Goal: Communication & Community: Answer question/provide support

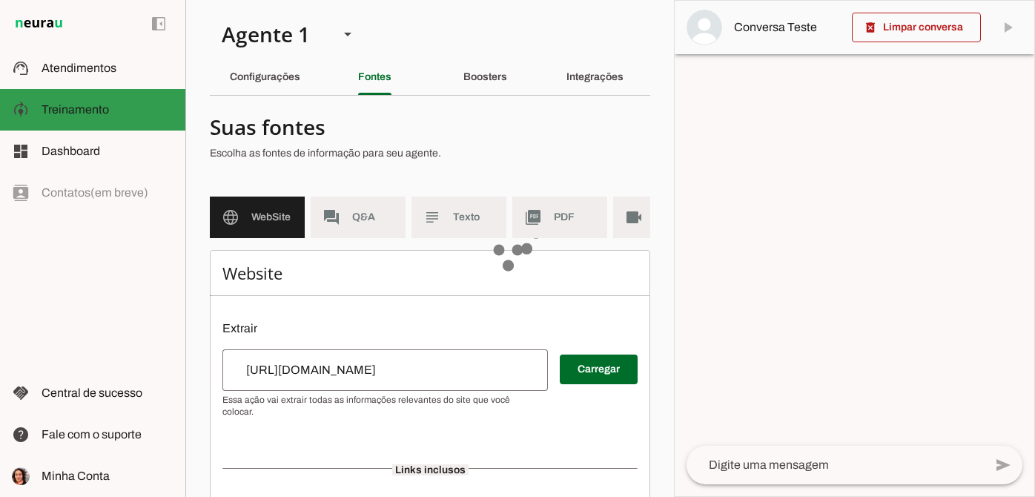
click at [86, 76] on slot at bounding box center [108, 68] width 132 height 18
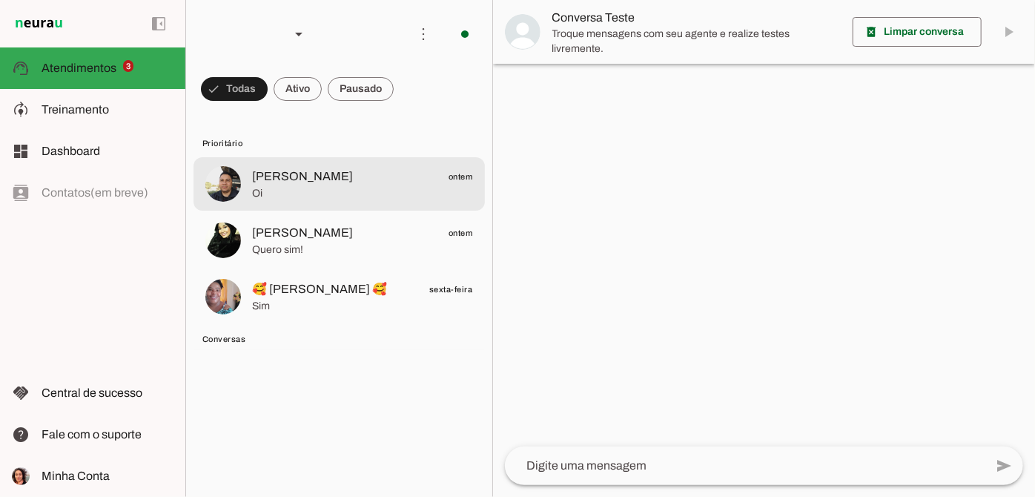
click at [368, 197] on span "Oi" at bounding box center [362, 193] width 221 height 15
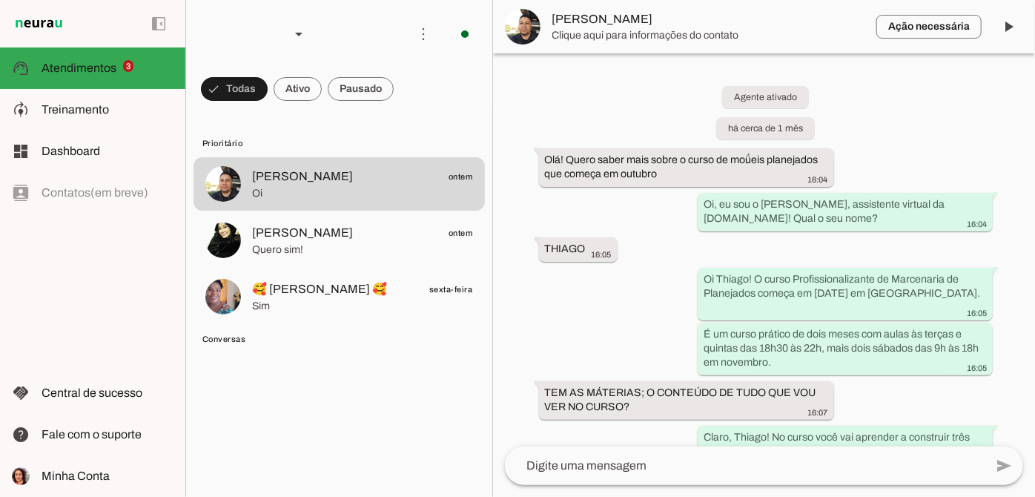
scroll to position [1498, 0]
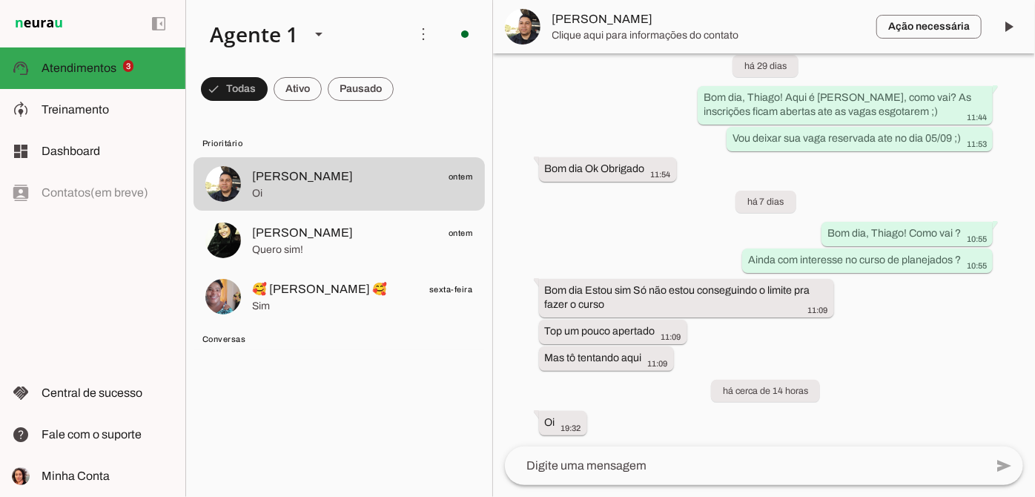
click at [625, 469] on textarea at bounding box center [745, 466] width 480 height 18
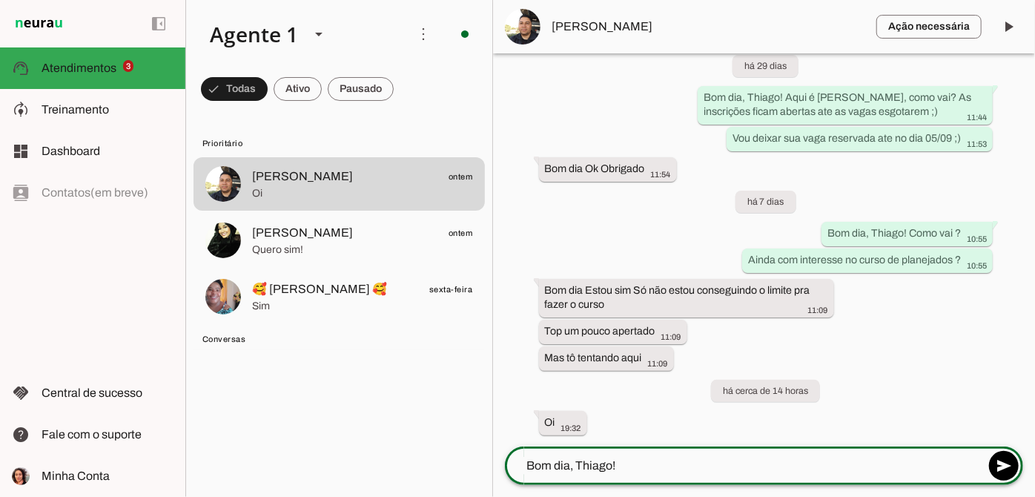
type textarea "Bom dia, Thiago!"
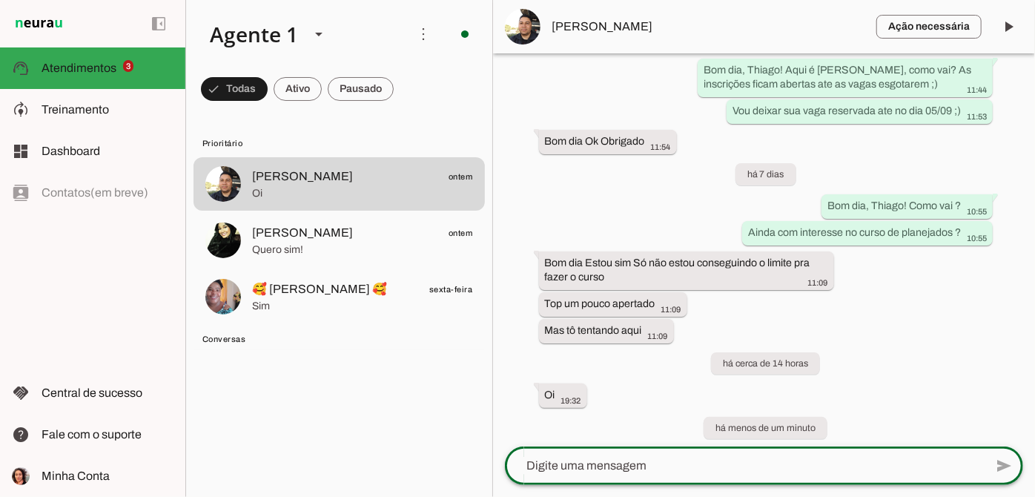
scroll to position [1562, 0]
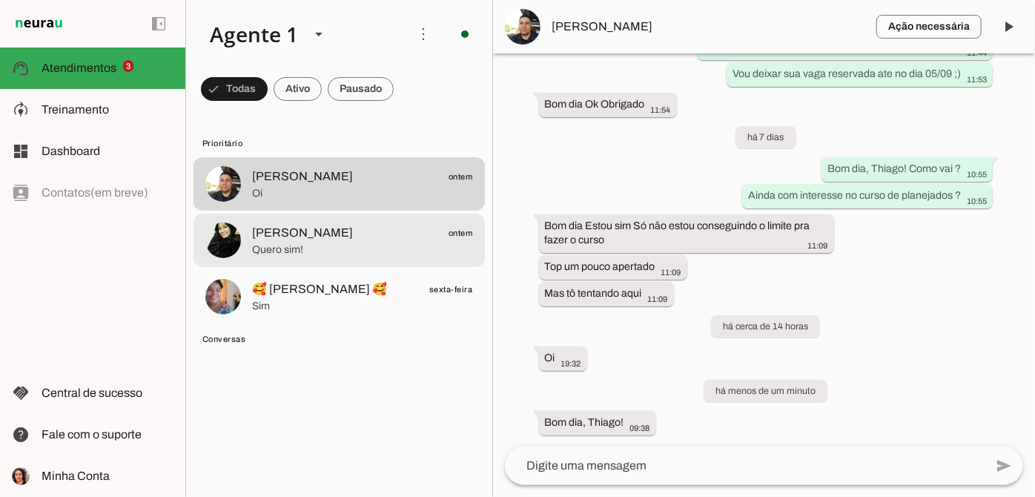
click at [352, 245] on span "Quero sim!" at bounding box center [362, 249] width 221 height 15
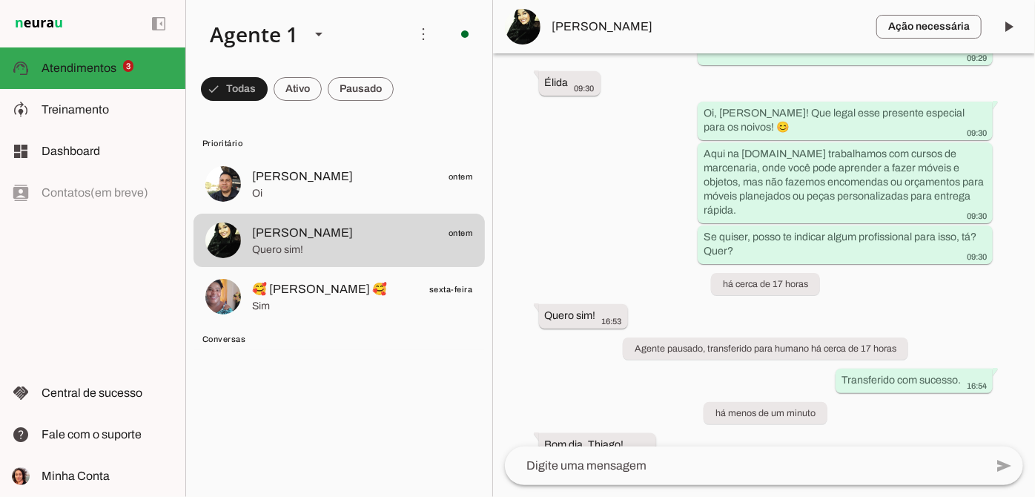
scroll to position [559, 0]
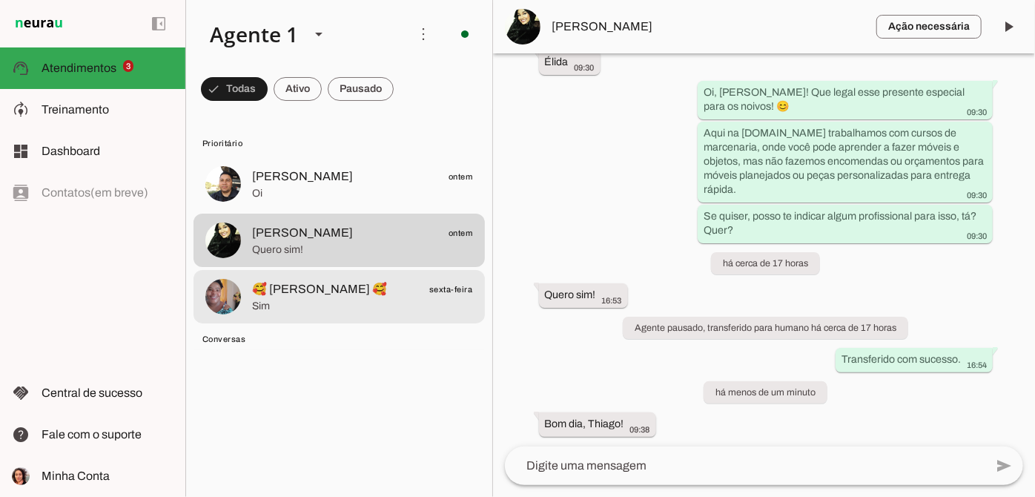
click at [399, 295] on span "🥰 [PERSON_NAME] 🥰 sexta-feira" at bounding box center [362, 289] width 221 height 19
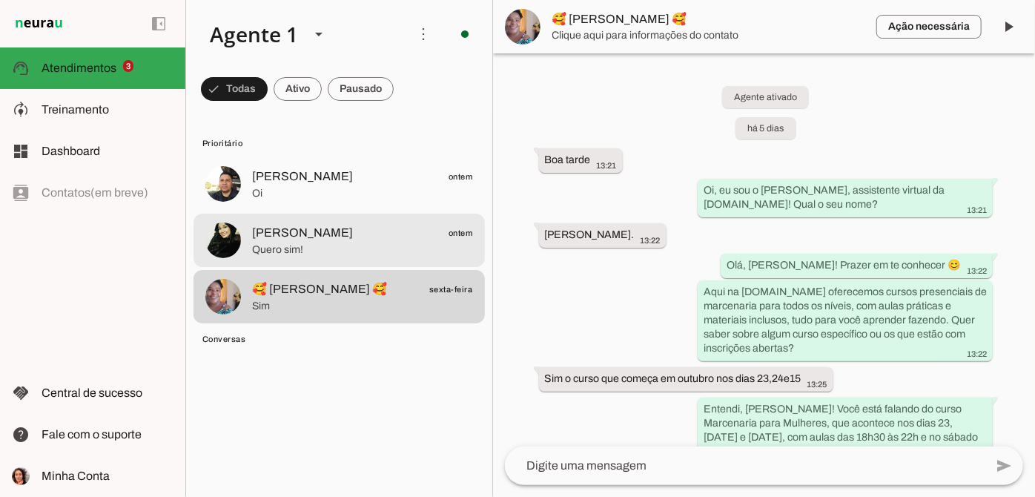
scroll to position [948, 0]
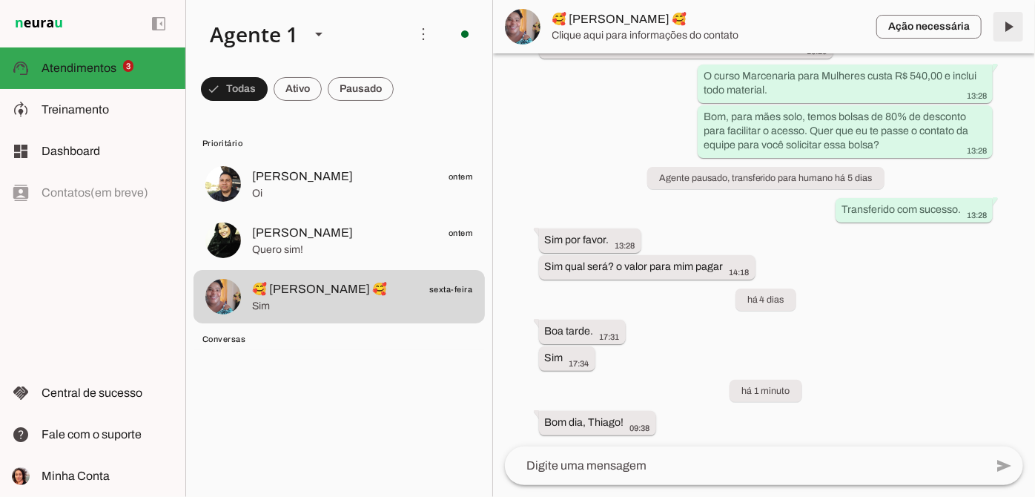
click at [1005, 32] on span at bounding box center [1009, 27] width 36 height 36
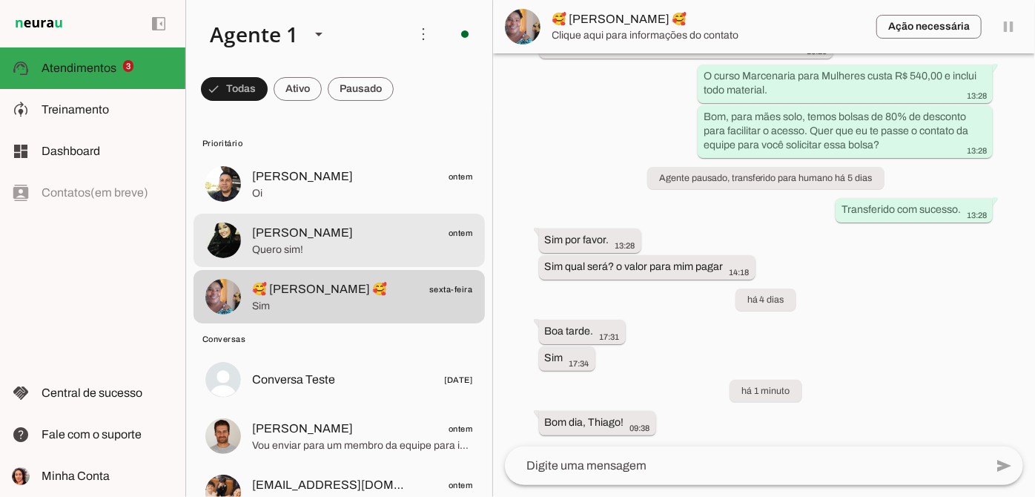
scroll to position [0, 0]
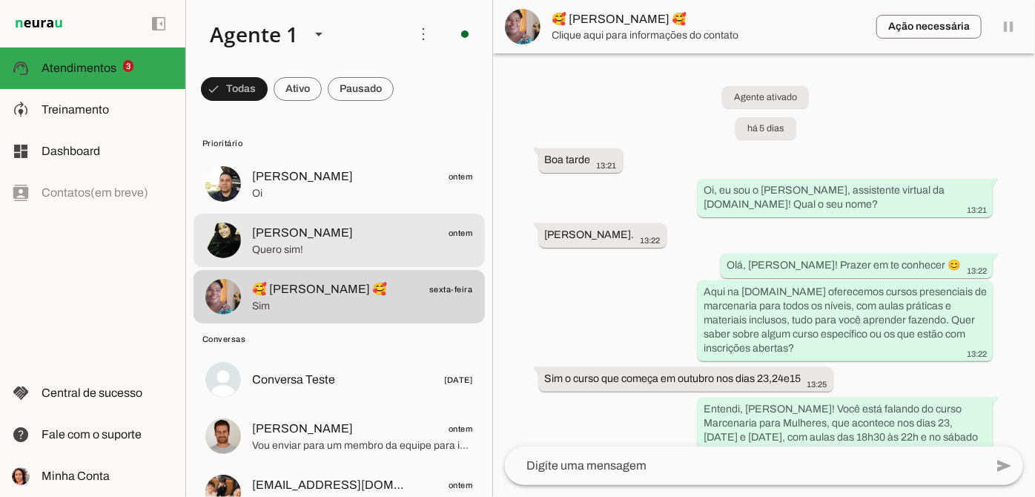
click at [362, 248] on span "Quero sim!" at bounding box center [362, 249] width 221 height 15
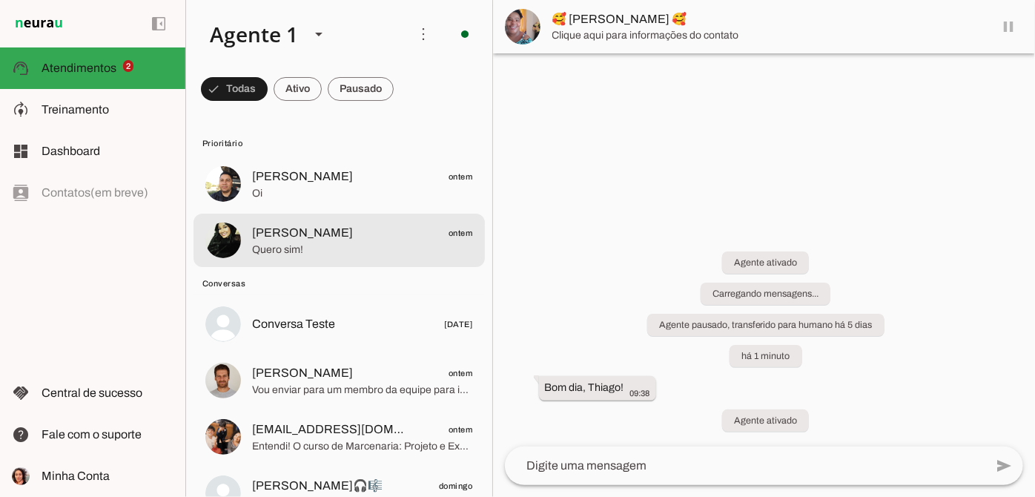
click at [336, 195] on span "Oi" at bounding box center [362, 193] width 221 height 15
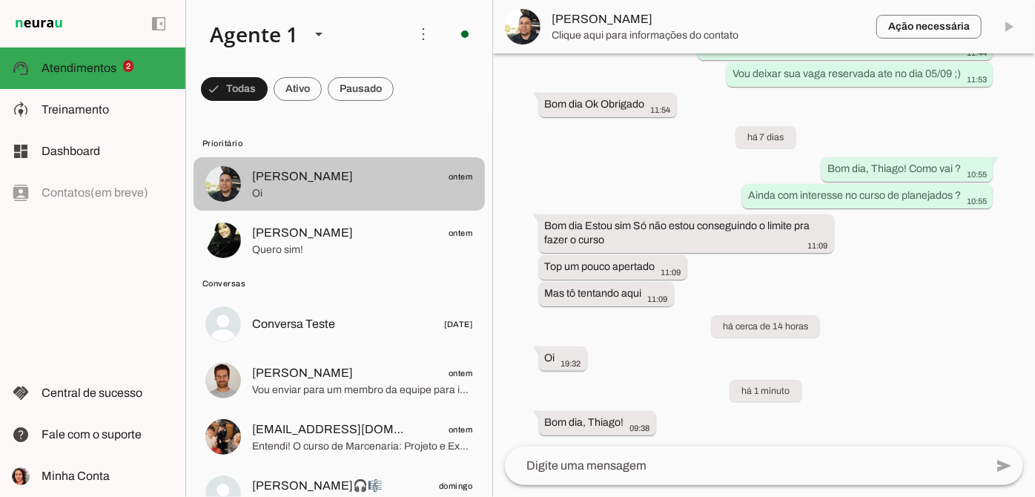
scroll to position [1562, 0]
